Goal: Task Accomplishment & Management: Use online tool/utility

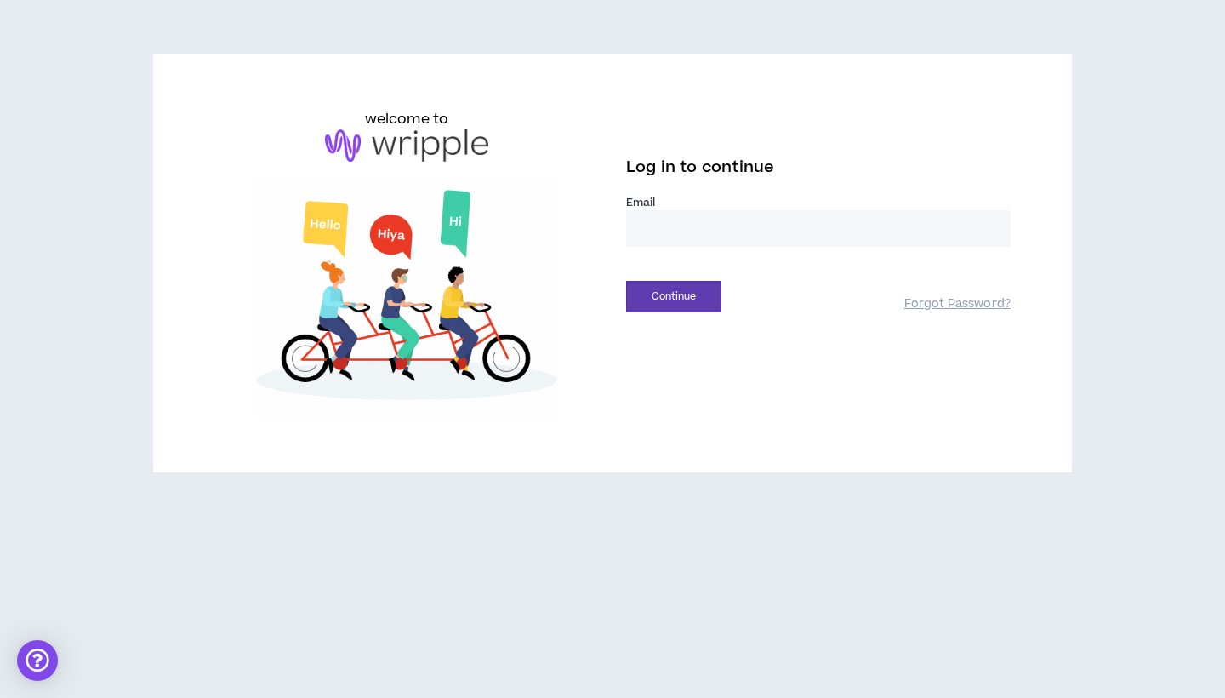
type input "**********"
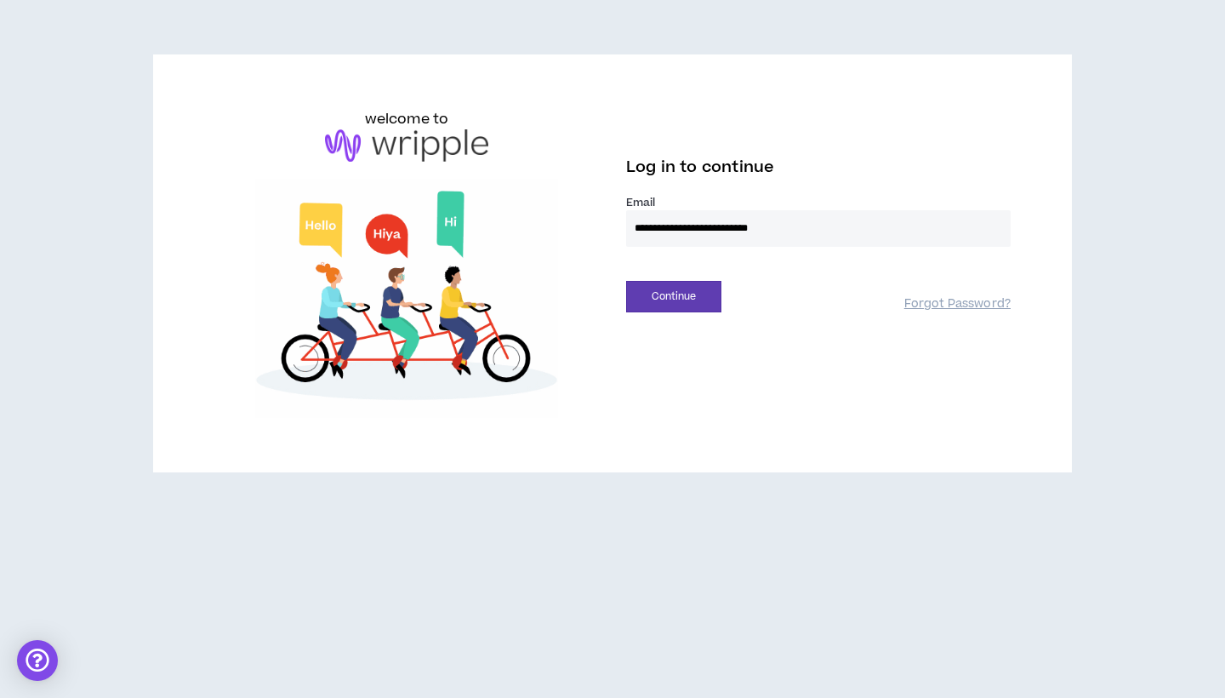
click at [674, 296] on button "Continue" at bounding box center [673, 296] width 95 height 31
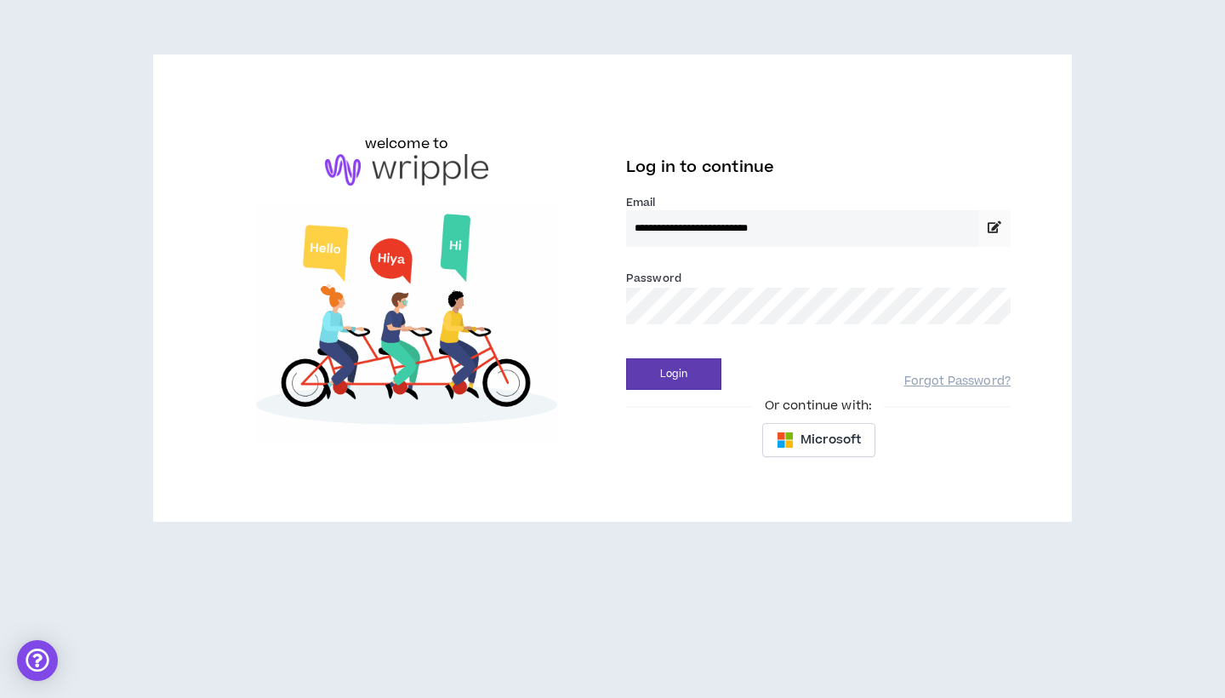
click at [674, 374] on button "Login" at bounding box center [673, 373] width 95 height 31
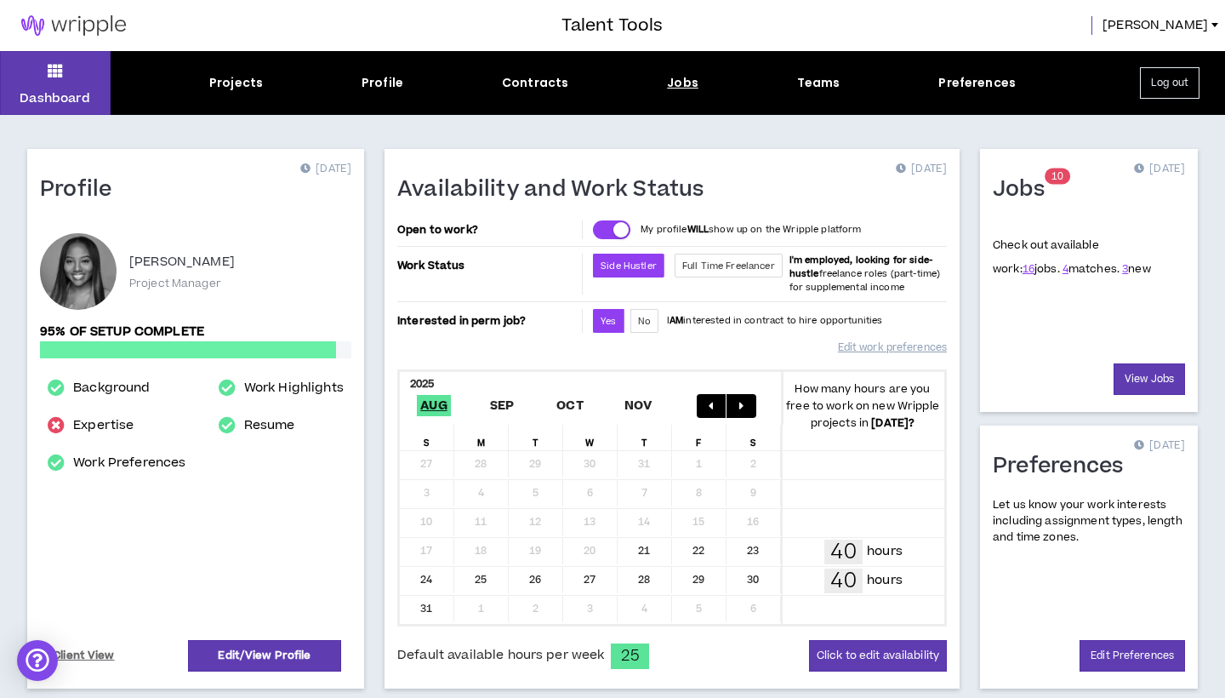
click at [682, 78] on div "Jobs" at bounding box center [682, 83] width 31 height 18
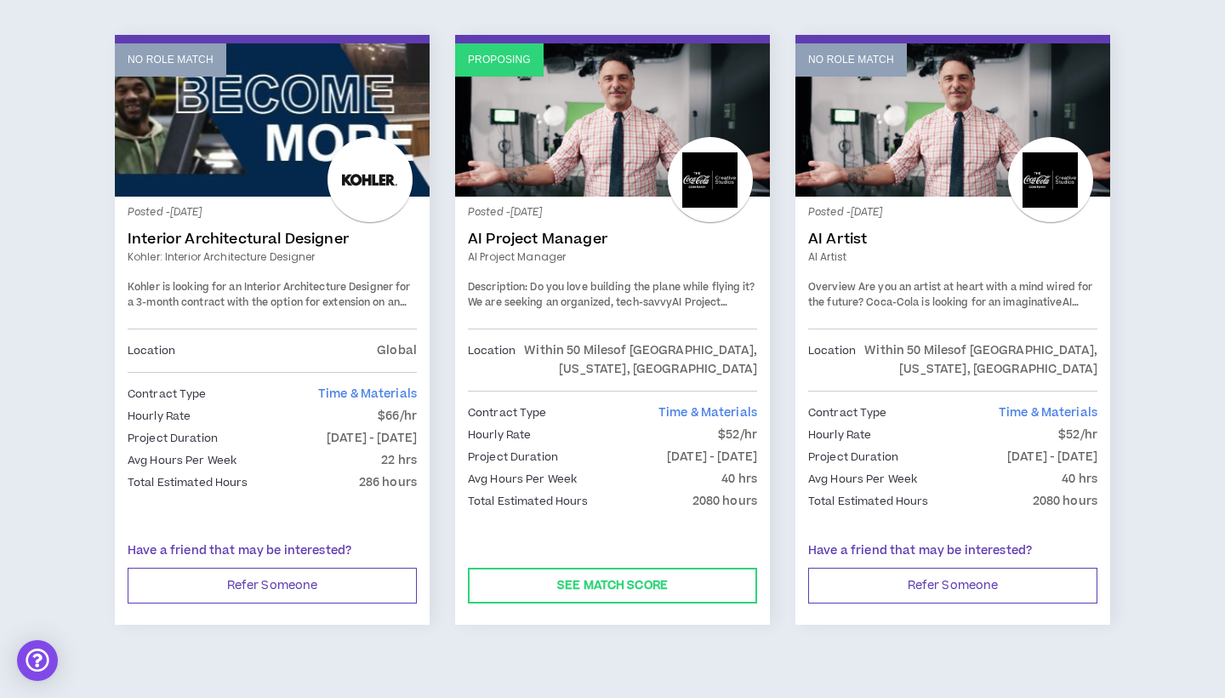
scroll to position [2901, 0]
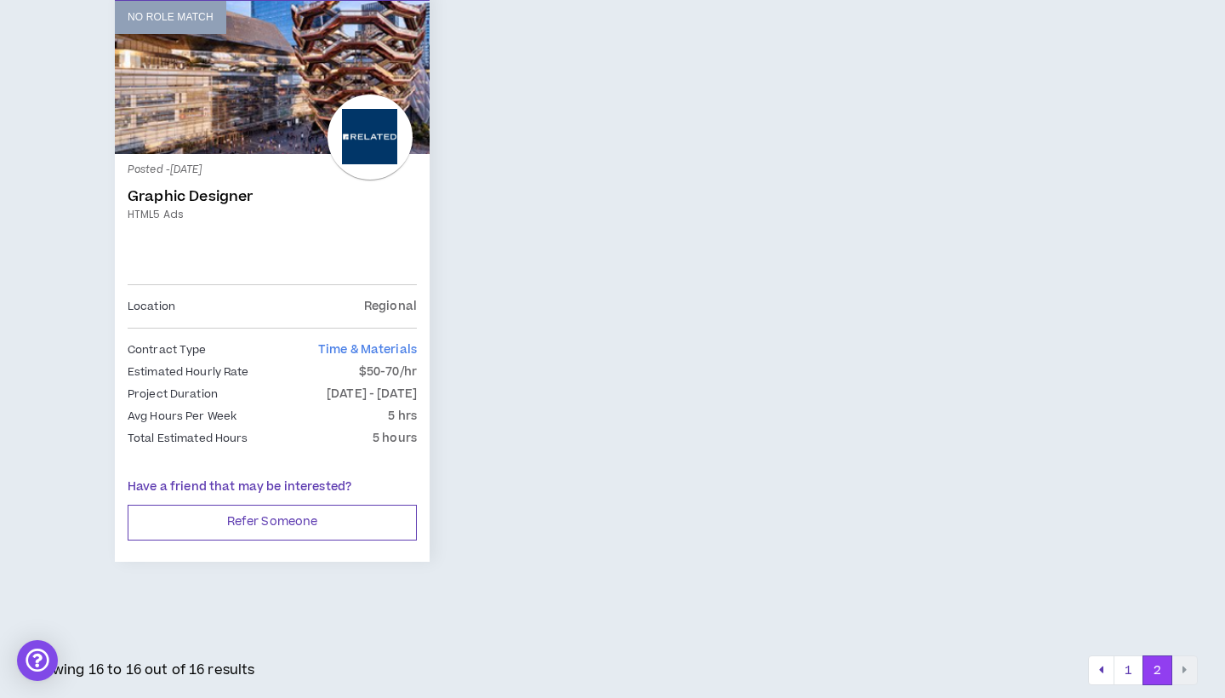
scroll to position [362, 0]
click at [1137, 671] on button "1" at bounding box center [1129, 671] width 30 height 31
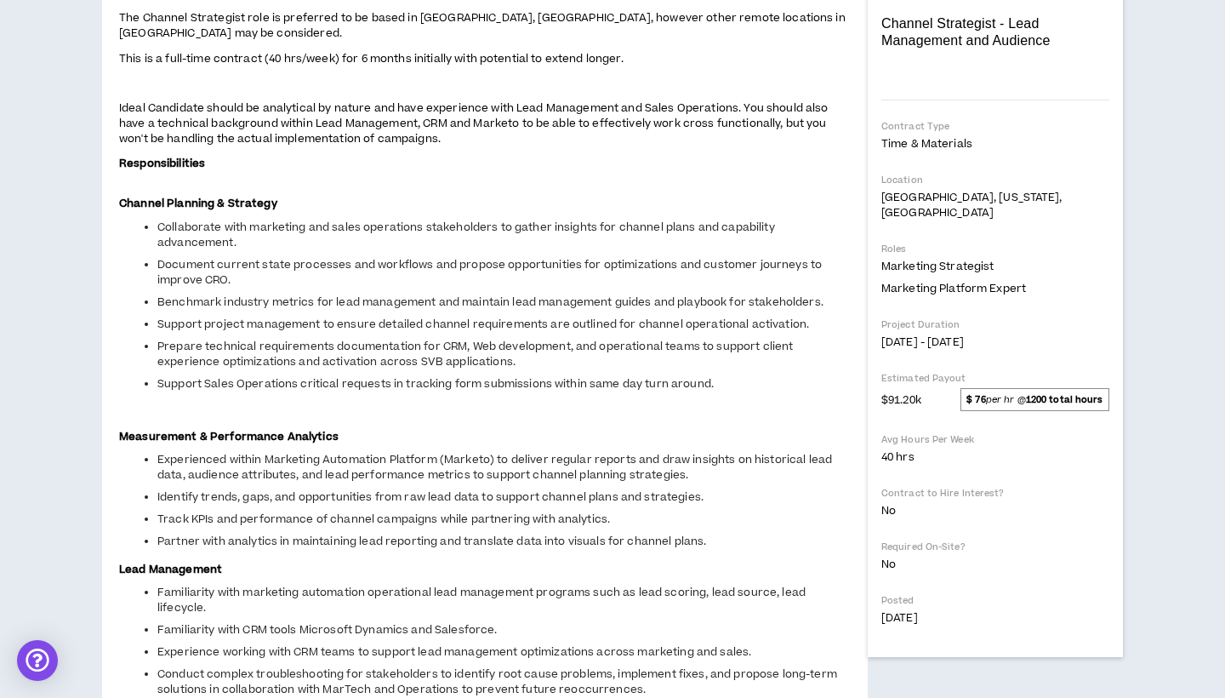
scroll to position [322, 0]
